Goal: Information Seeking & Learning: Understand process/instructions

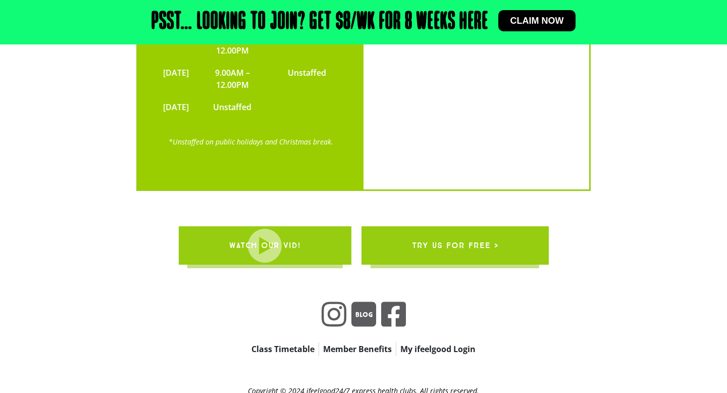
scroll to position [2409, 0]
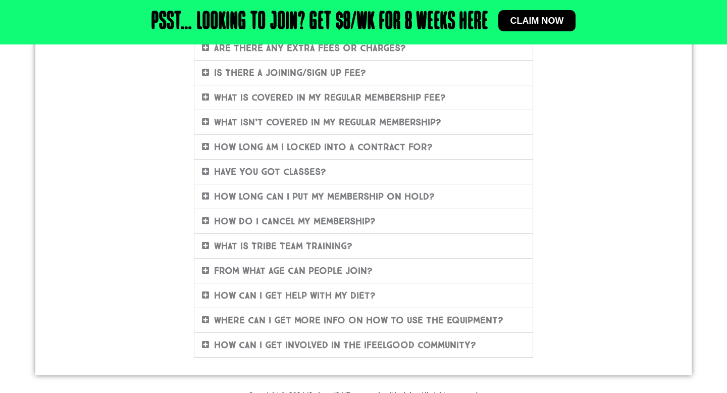
scroll to position [376, 0]
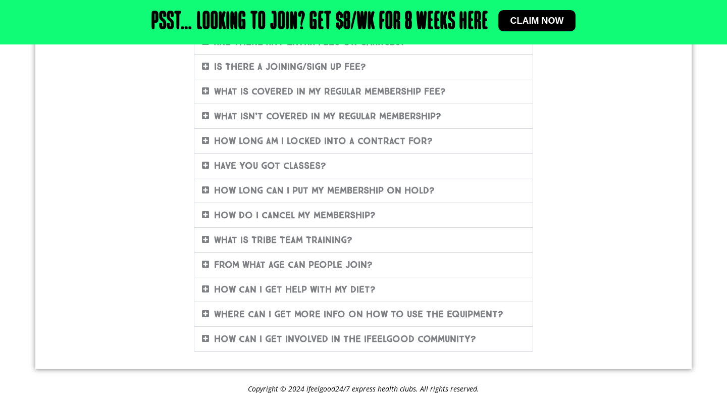
click at [328, 215] on link "How do I cancel my membership?" at bounding box center [295, 215] width 162 height 11
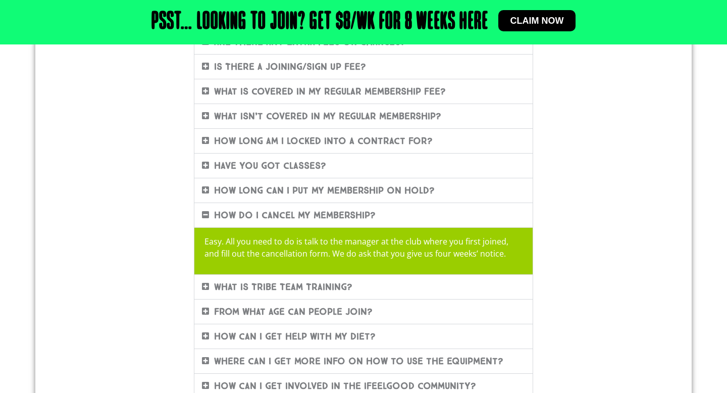
click at [580, 244] on div "FAQ'S Frequently Asked Questions About Our Gym Memberships Rest assured we have…" at bounding box center [364, 88] width 576 height 629
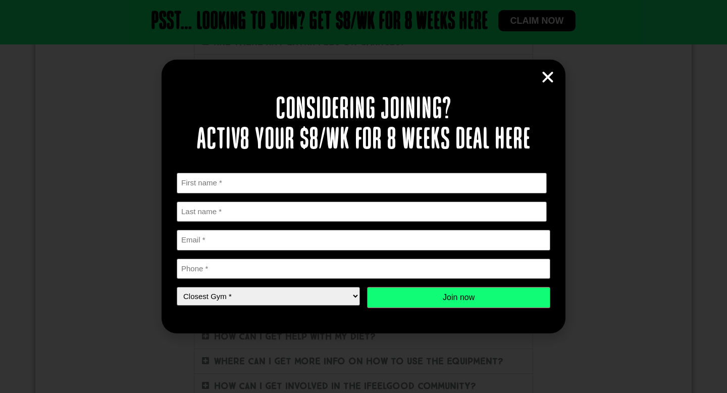
click at [545, 77] on icon "Close" at bounding box center [547, 77] width 15 height 15
